Goal: Navigation & Orientation: Find specific page/section

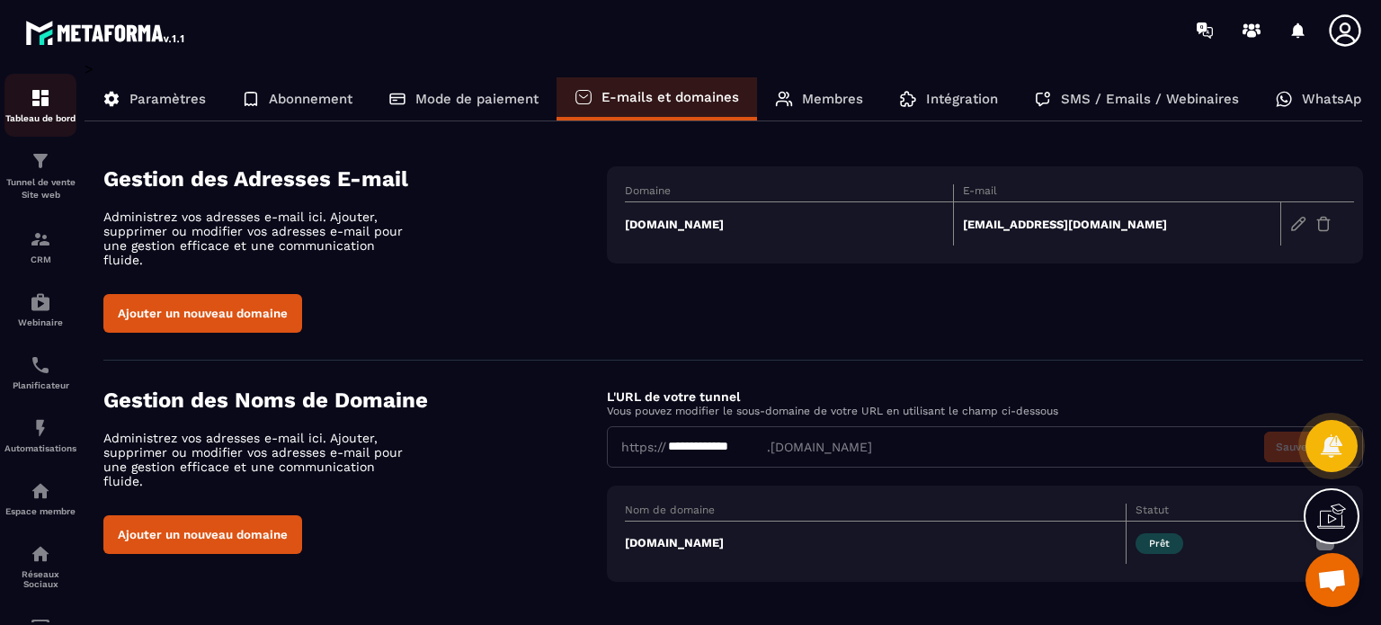
click at [61, 90] on div "Tableau de bord" at bounding box center [40, 105] width 72 height 36
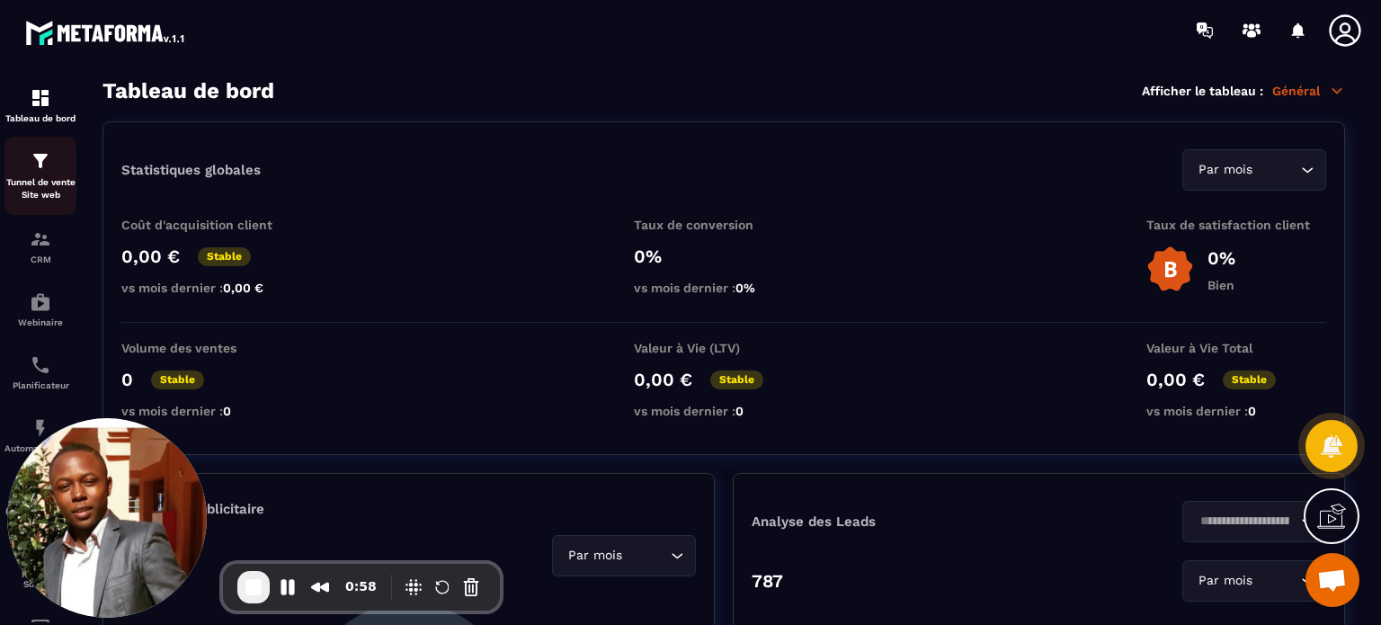
click at [57, 184] on p "Tunnel de vente Site web" at bounding box center [40, 188] width 72 height 25
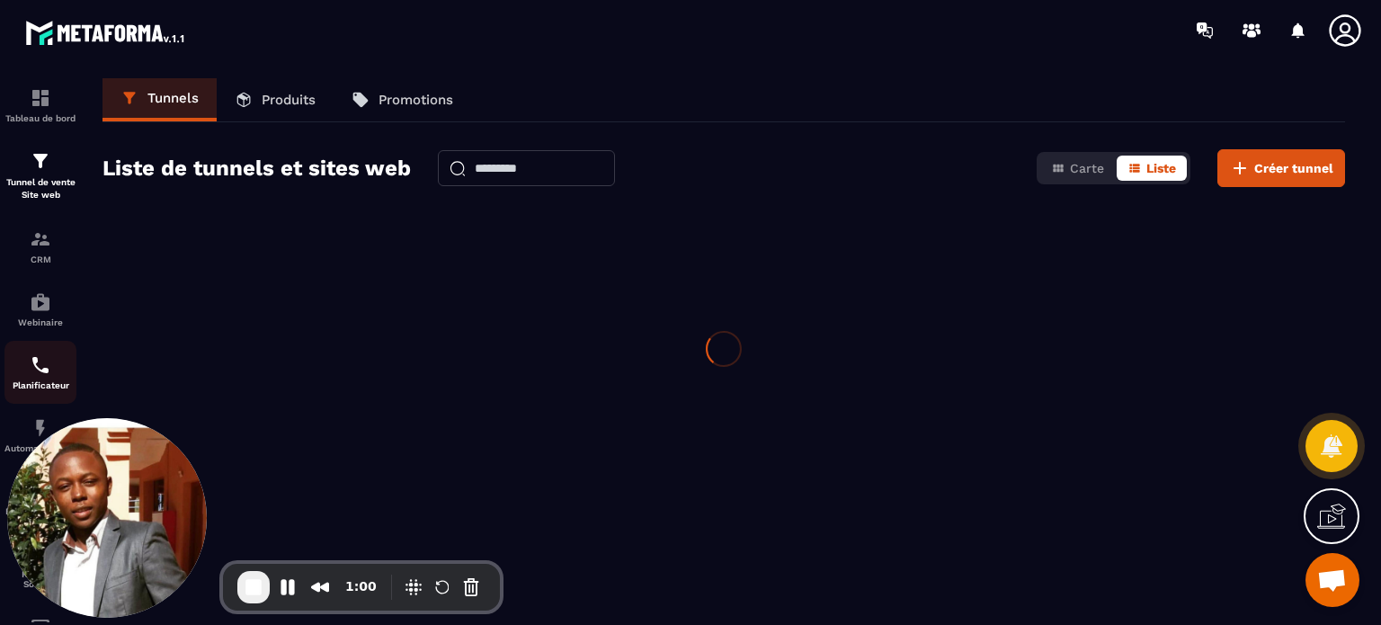
click at [48, 381] on div "Planificateur" at bounding box center [40, 372] width 72 height 36
